Goal: Navigation & Orientation: Find specific page/section

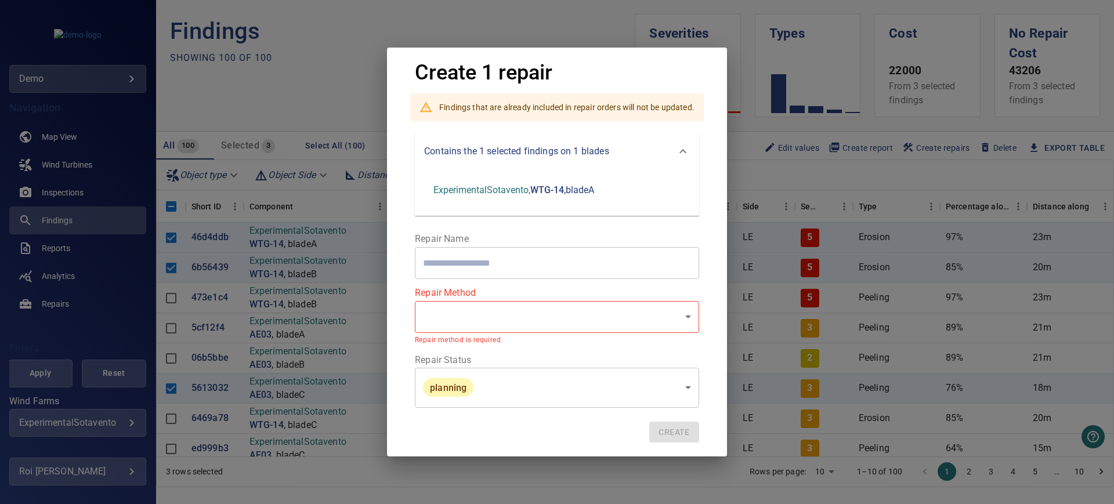
click at [616, 79] on header "Create 1 repair" at bounding box center [557, 73] width 284 height 23
click at [97, 67] on div "Create 1 repair Findings that are already included in repair orders will not be…" at bounding box center [557, 252] width 1114 height 504
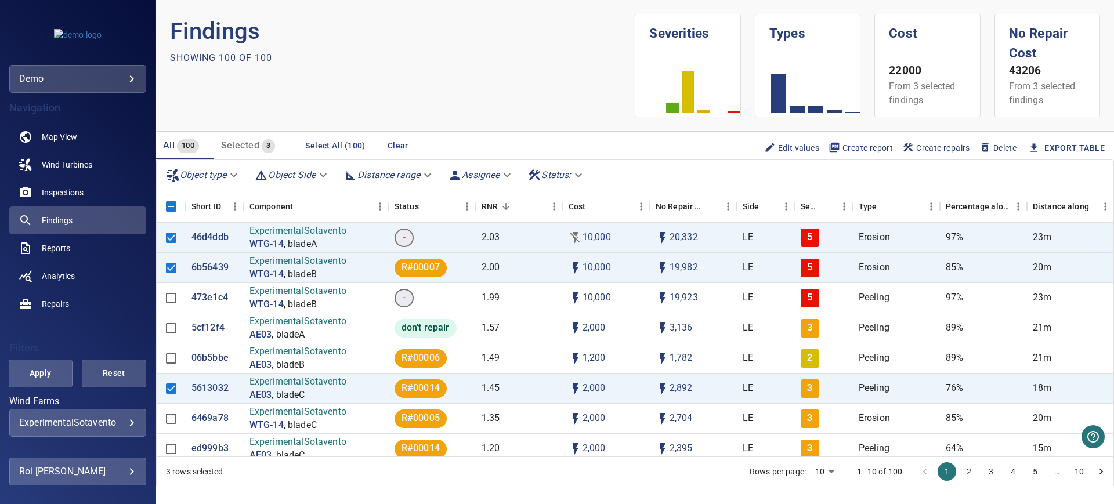
click at [111, 80] on body "**********" at bounding box center [557, 252] width 1114 height 504
click at [211, 122] on link "demo" at bounding box center [225, 120] width 117 height 21
